Goal: Check status: Check status

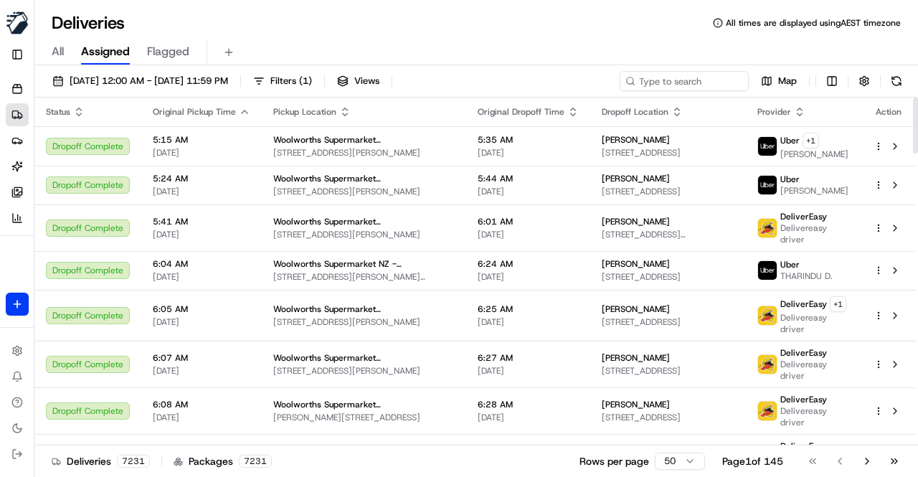
click at [479, 39] on div "All Assigned Flagged" at bounding box center [475, 49] width 883 height 31
click at [658, 78] on input at bounding box center [663, 81] width 172 height 20
click at [617, 84] on input at bounding box center [663, 81] width 172 height 20
paste input "1af6258b-1b05-4d30-9054-08efbbd2b657"
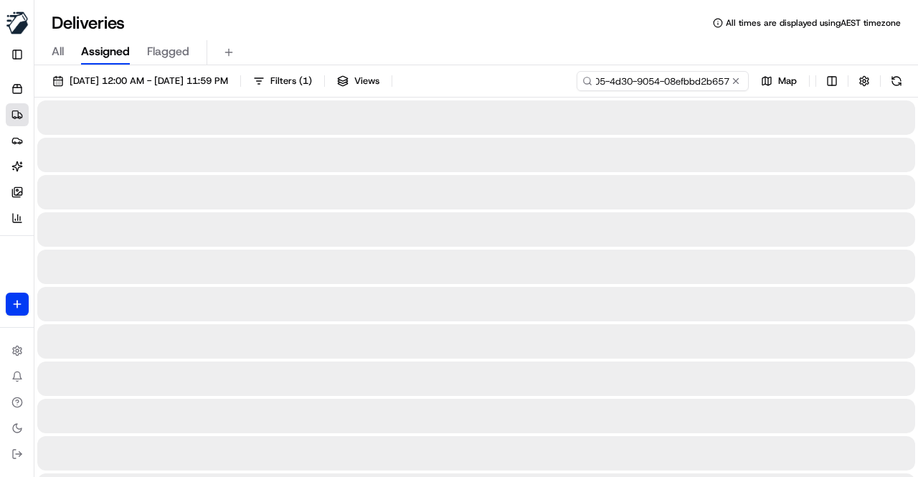
type input "1af6258b-1b05-4d30-9054-08efbbd2b657"
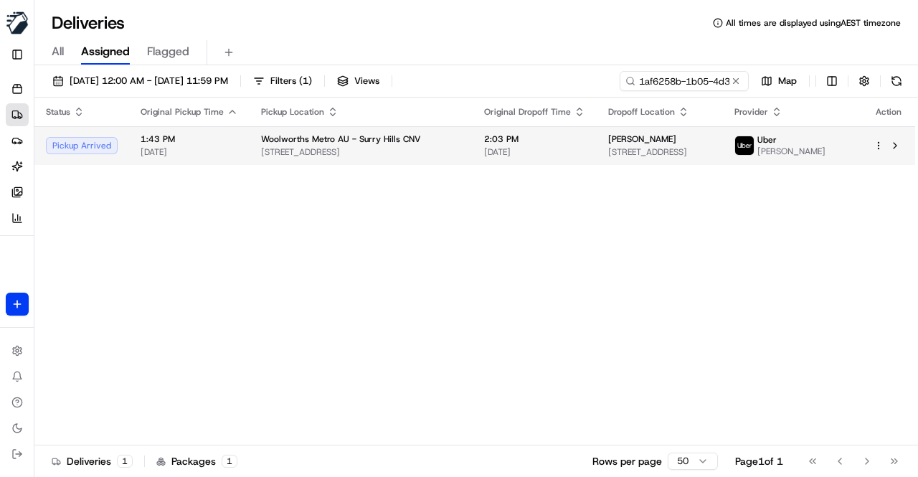
click at [386, 141] on span "Woolworths Metro AU - Surry Hills CNV" at bounding box center [341, 138] width 160 height 11
click at [328, 142] on span "Woolworths Metro AU - Surry Hills CNV" at bounding box center [341, 138] width 160 height 11
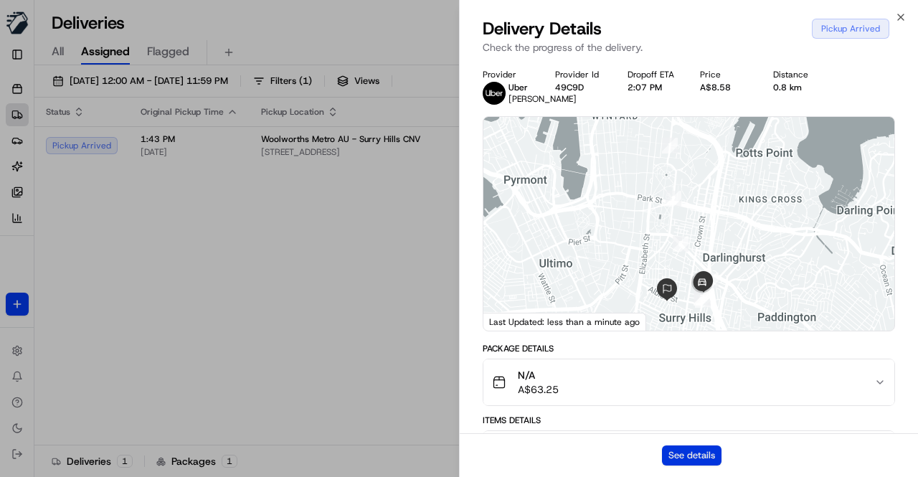
click at [697, 454] on button "See details" at bounding box center [692, 455] width 60 height 20
